Goal: Understand process/instructions: Learn about a topic

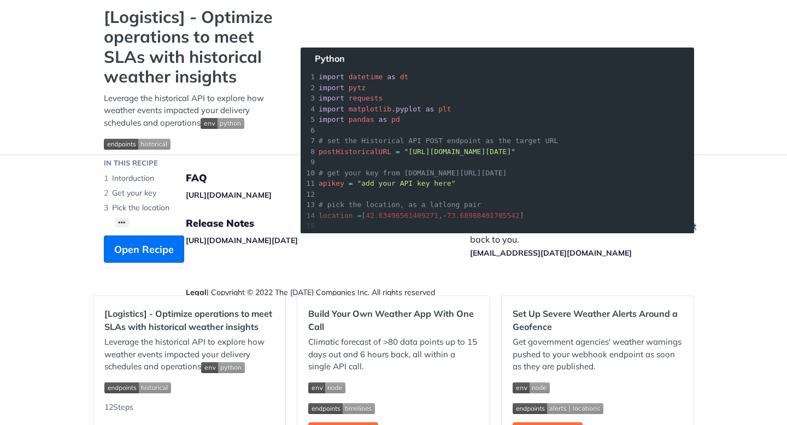
scroll to position [78, 0]
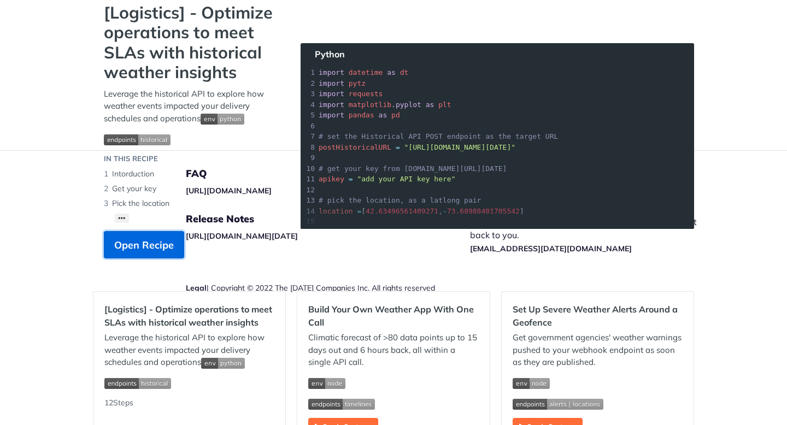
click at [133, 235] on button "Open Recipe" at bounding box center [144, 244] width 80 height 27
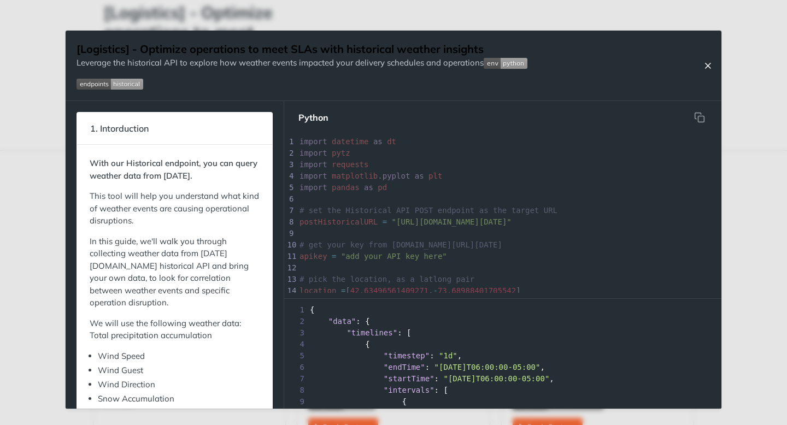
click at [710, 68] on icon "Close Recipe" at bounding box center [707, 66] width 10 height 10
